Goal: Navigation & Orientation: Find specific page/section

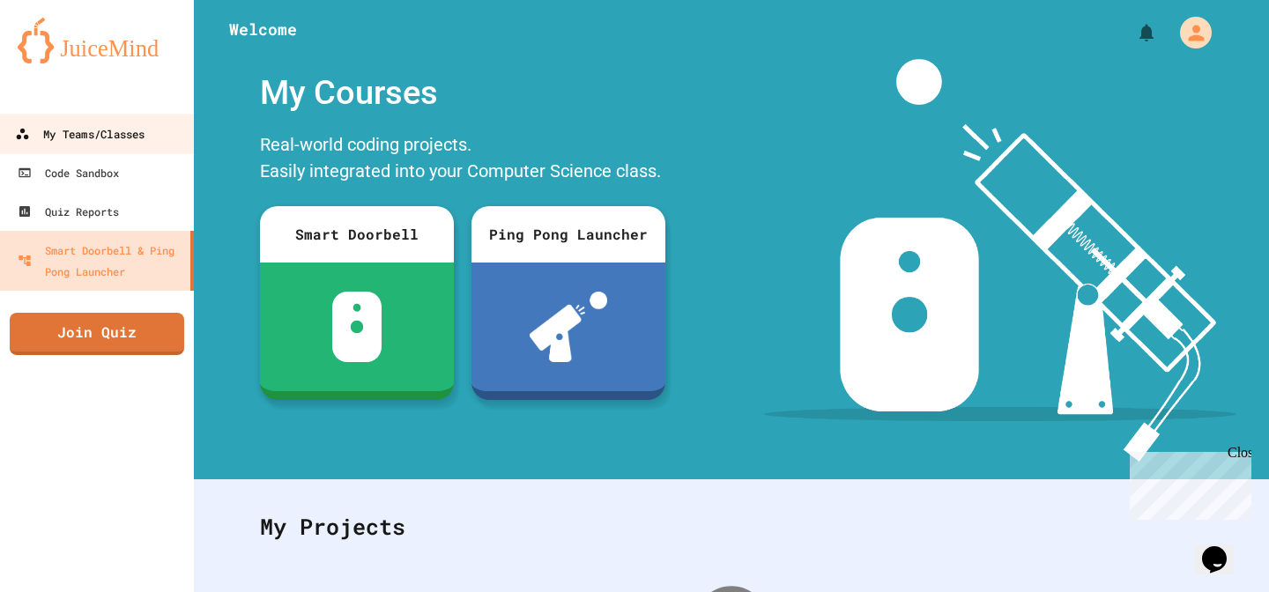
click at [85, 145] on link "My Teams/Classes" at bounding box center [97, 134] width 200 height 40
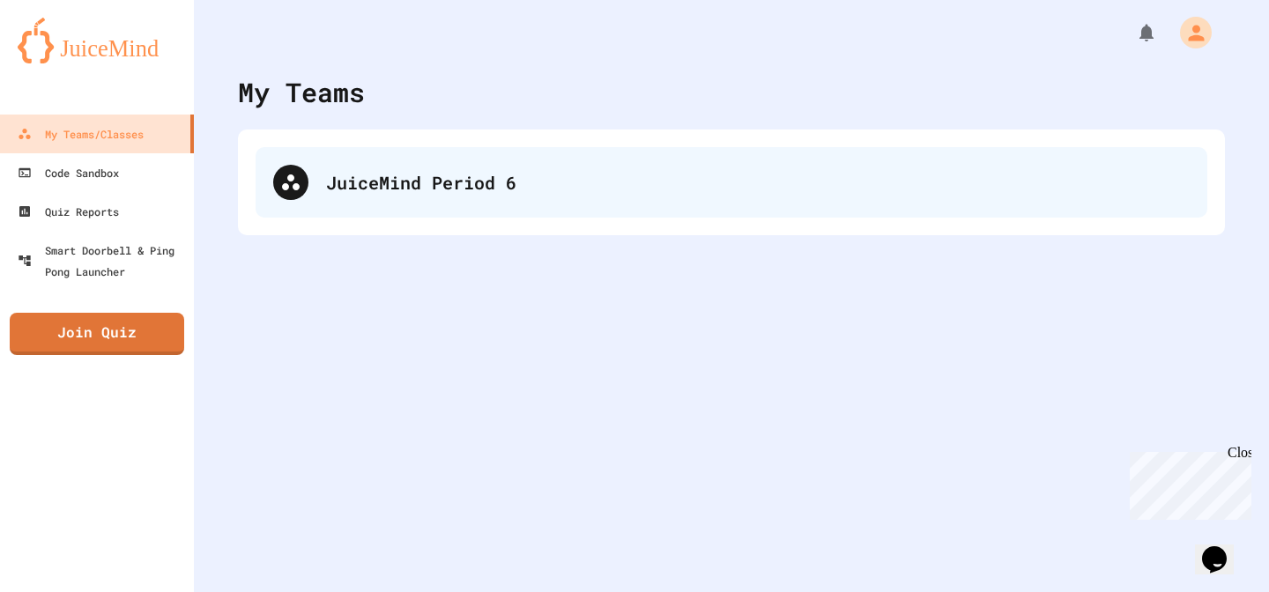
click at [464, 204] on div "JuiceMind Period 6" at bounding box center [732, 182] width 952 height 71
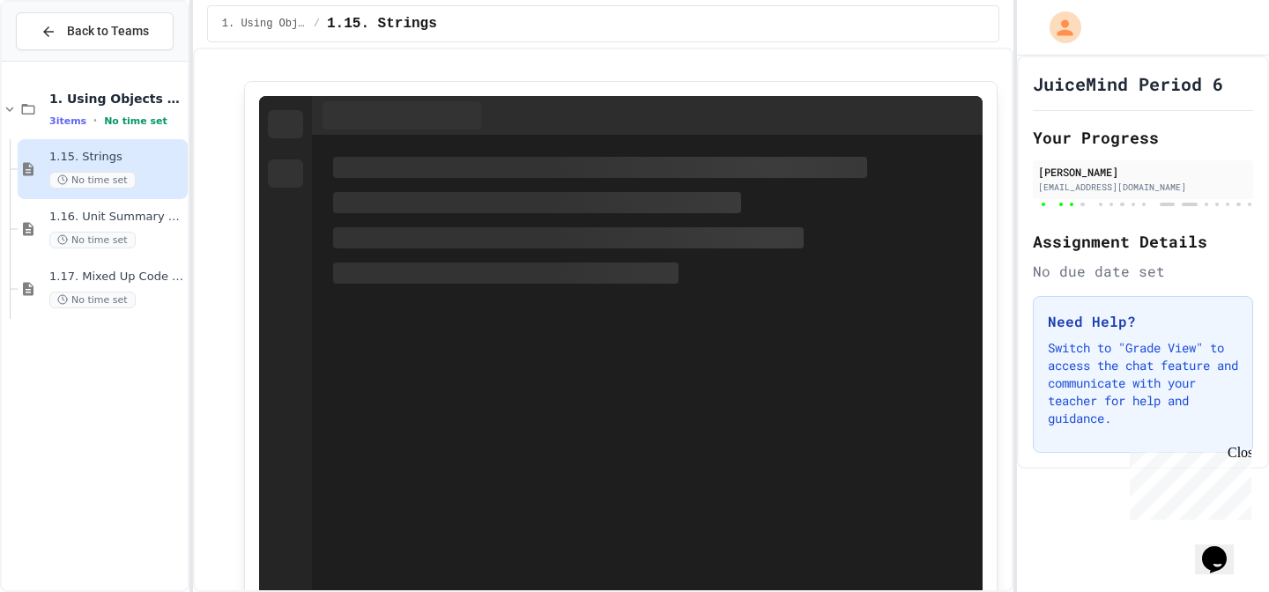
scroll to position [2783, 0]
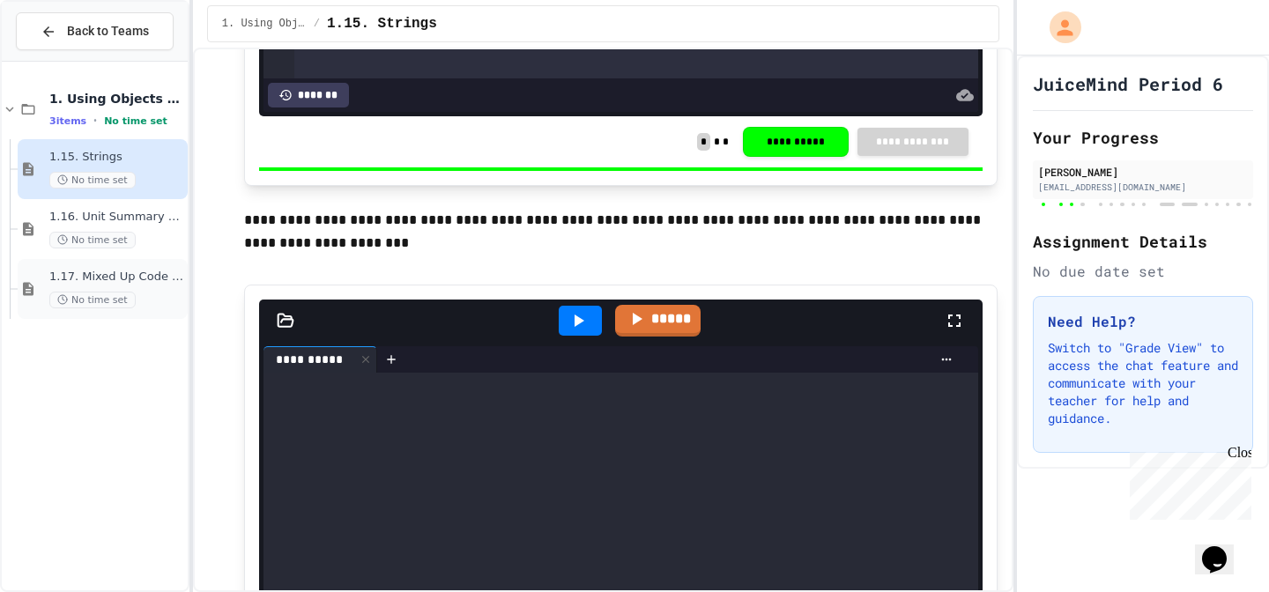
click at [45, 293] on div "1.17. Mixed Up Code Practice 1.1-1.6 No time set" at bounding box center [103, 289] width 170 height 60
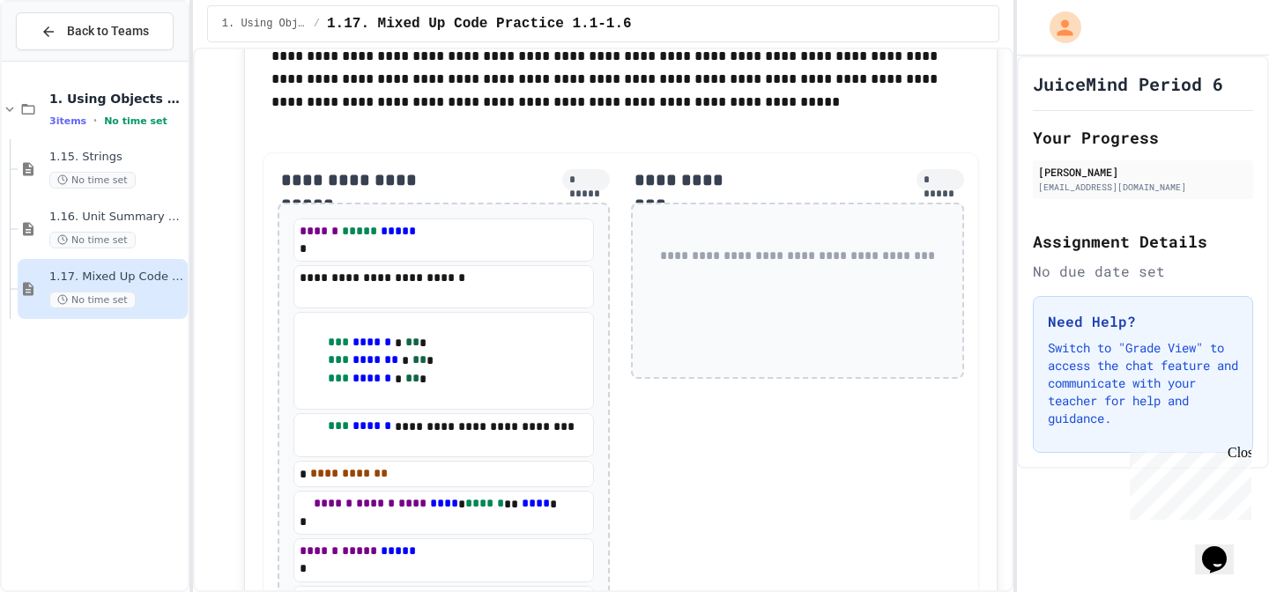
scroll to position [3278, 0]
